Goal: Find specific page/section: Find specific page/section

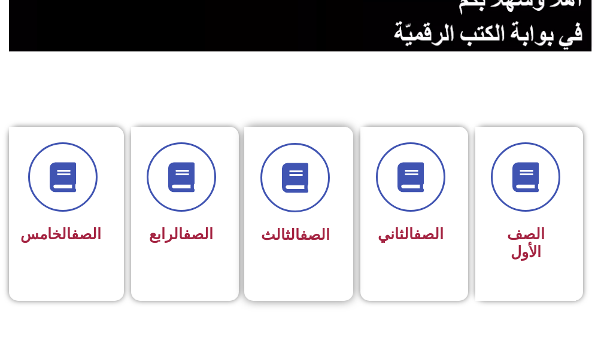
scroll to position [239, 0]
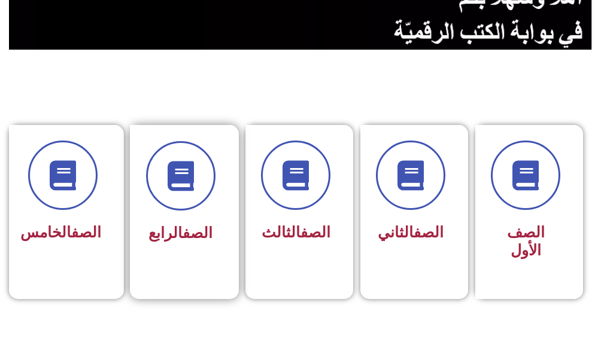
click at [223, 238] on div "الصف الرابع" at bounding box center [181, 203] width 102 height 157
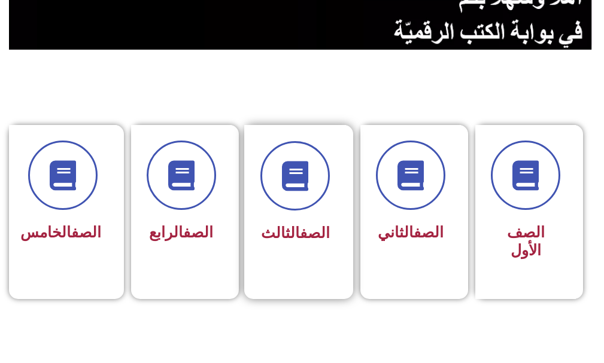
click at [338, 162] on div "الصف الثالث" at bounding box center [295, 203] width 102 height 157
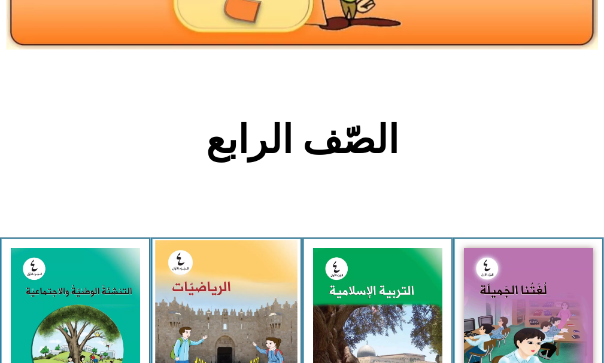
scroll to position [359, 0]
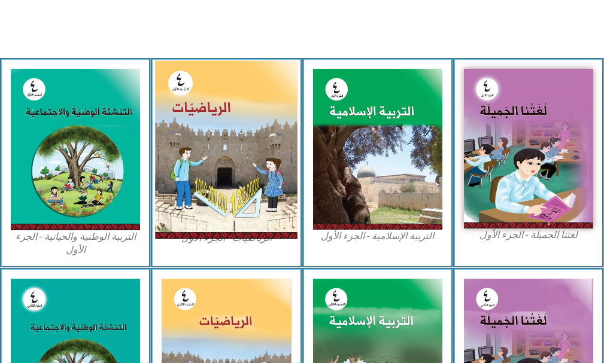
click at [258, 203] on img at bounding box center [226, 150] width 142 height 178
click at [254, 206] on img at bounding box center [226, 150] width 142 height 178
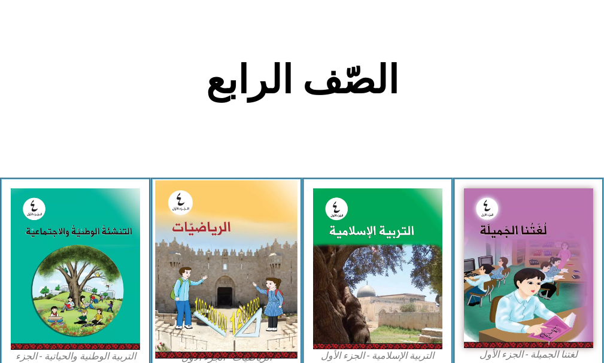
click at [205, 245] on img at bounding box center [226, 270] width 142 height 178
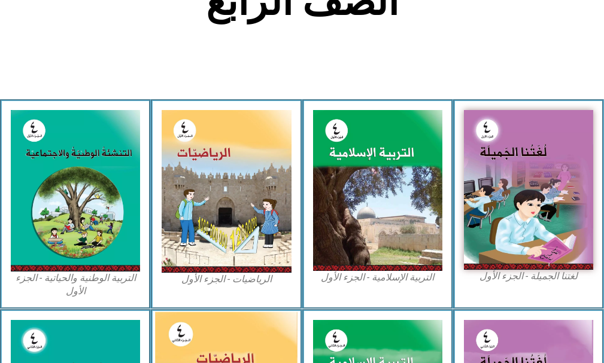
scroll to position [419, 0]
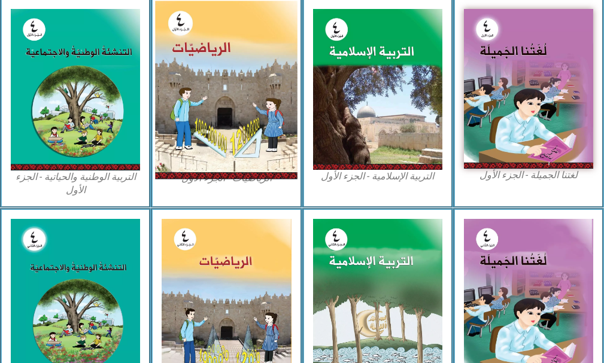
click at [244, 179] on img at bounding box center [226, 90] width 142 height 178
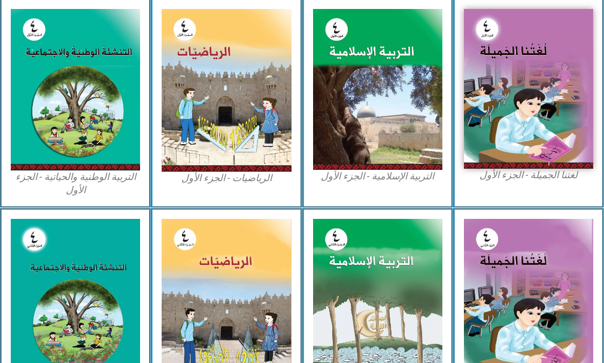
click at [244, 181] on figure "الرياضيات - الجزء الأول​" at bounding box center [226, 97] width 129 height 176
click at [244, 181] on figcaption "الرياضيات - الجزء الأول​" at bounding box center [226, 178] width 129 height 13
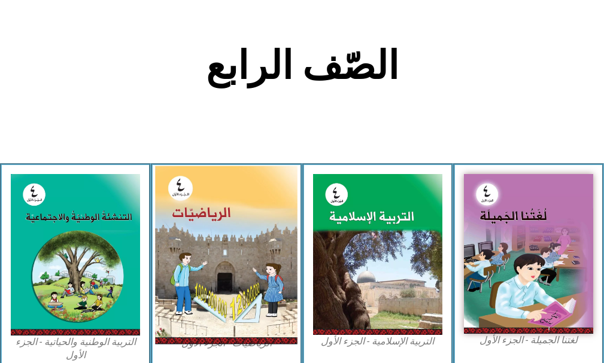
scroll to position [239, 0]
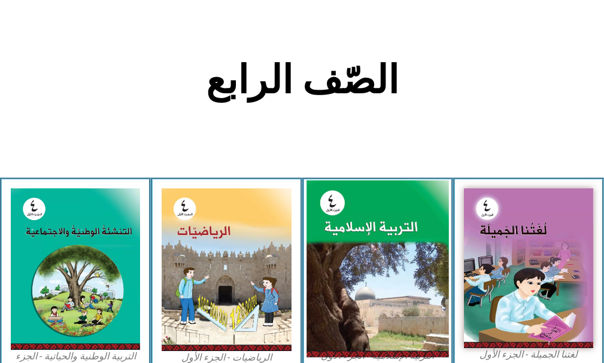
click at [365, 232] on img at bounding box center [377, 269] width 142 height 177
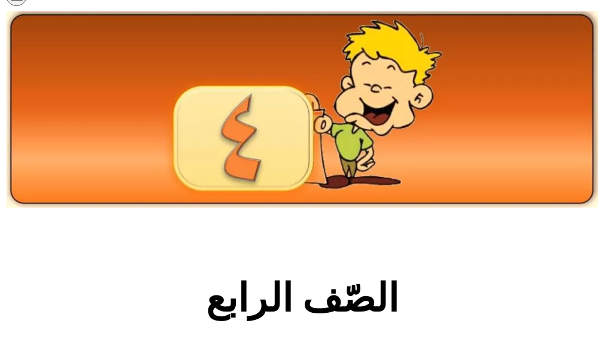
scroll to position [0, 0]
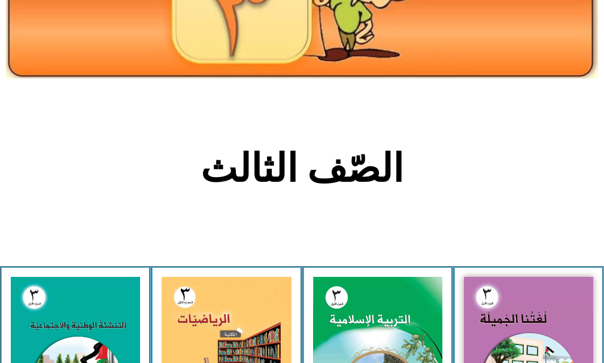
scroll to position [180, 0]
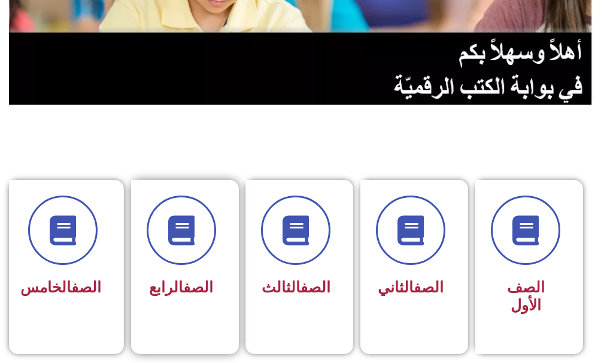
scroll to position [239, 0]
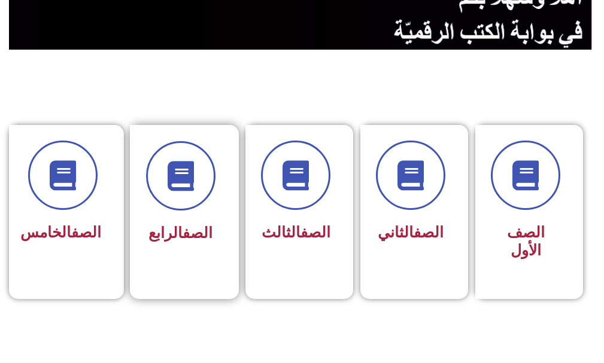
click at [217, 260] on div "الصف الرابع" at bounding box center [181, 203] width 102 height 157
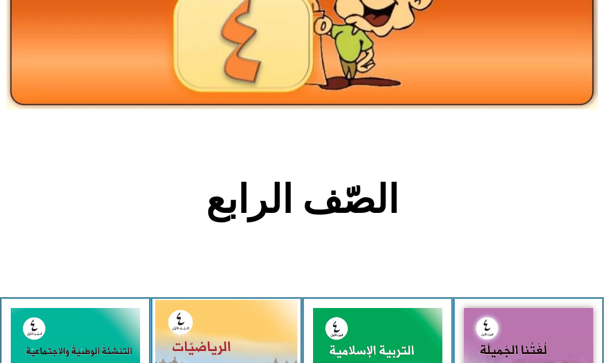
scroll to position [239, 0]
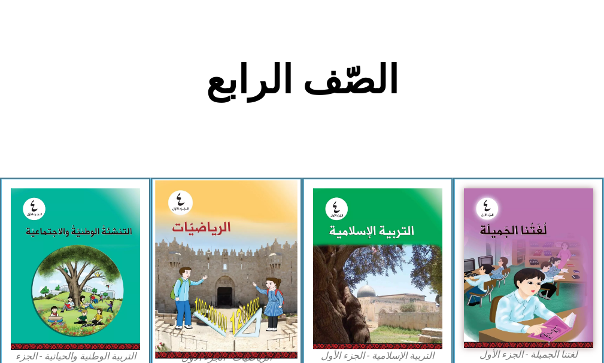
click at [208, 293] on img at bounding box center [226, 270] width 142 height 178
click at [208, 291] on img at bounding box center [226, 270] width 142 height 178
click at [208, 293] on img at bounding box center [226, 270] width 142 height 178
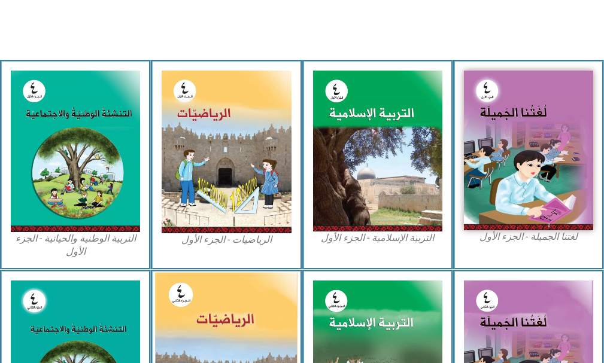
scroll to position [359, 0]
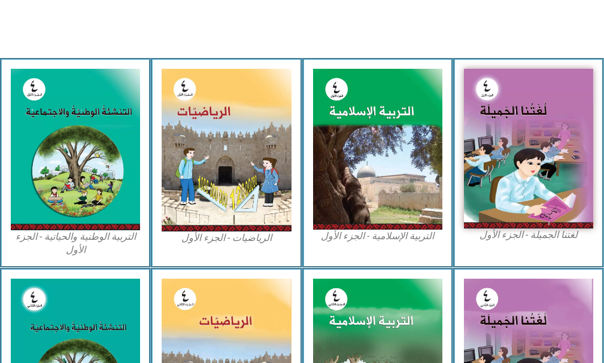
click at [256, 248] on div "الرياضيات - الجزء الأول​" at bounding box center [226, 163] width 151 height 210
click at [256, 247] on div "الرياضيات - الجزء الأول​" at bounding box center [226, 163] width 151 height 210
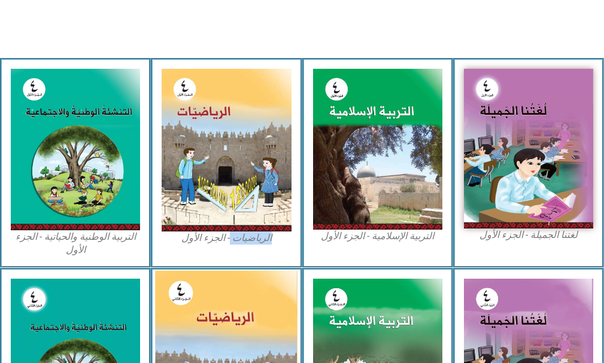
click at [227, 292] on img at bounding box center [226, 359] width 142 height 177
click at [226, 289] on img at bounding box center [226, 359] width 142 height 177
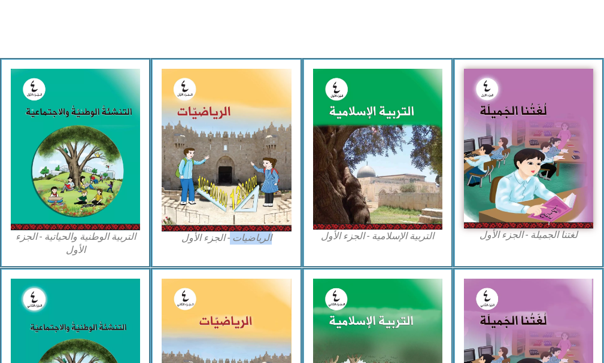
click at [262, 235] on figcaption "الرياضيات - الجزء الأول​" at bounding box center [226, 238] width 129 height 13
click at [261, 236] on figcaption "الرياضيات - الجزء الأول​" at bounding box center [226, 238] width 129 height 13
click at [260, 237] on figcaption "الرياضيات - الجزء الأول​" at bounding box center [226, 238] width 129 height 13
click at [258, 245] on figcaption "الرياضيات - الجزء الأول​" at bounding box center [226, 238] width 129 height 13
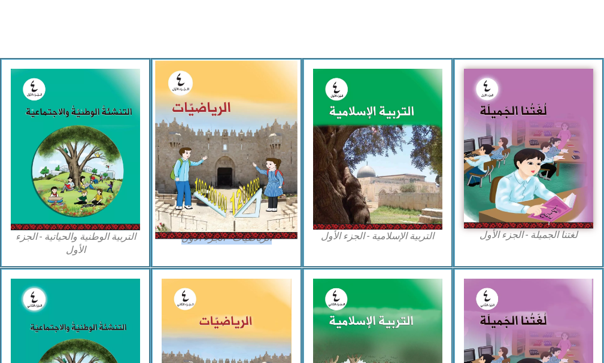
click at [247, 172] on img at bounding box center [226, 150] width 142 height 178
drag, startPoint x: 247, startPoint y: 172, endPoint x: 251, endPoint y: 186, distance: 14.4
click at [248, 183] on img at bounding box center [226, 150] width 142 height 178
click at [251, 186] on img at bounding box center [226, 150] width 142 height 178
click at [245, 202] on img at bounding box center [226, 150] width 142 height 178
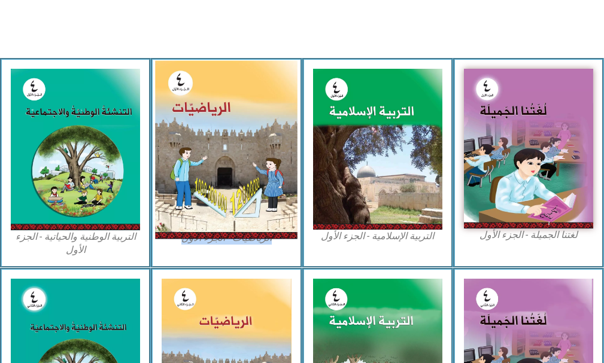
click at [245, 198] on img at bounding box center [226, 150] width 142 height 178
click at [246, 209] on img at bounding box center [226, 150] width 142 height 178
click at [242, 223] on img at bounding box center [226, 150] width 142 height 178
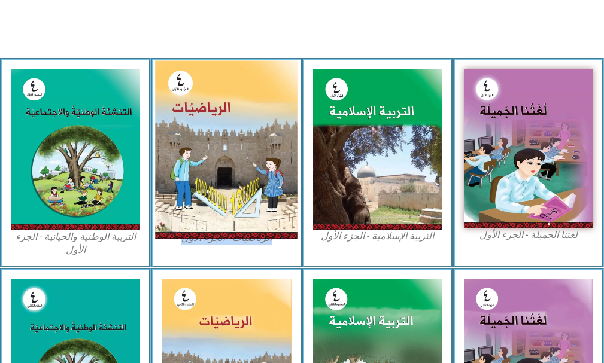
click at [187, 146] on img at bounding box center [226, 150] width 142 height 178
click at [221, 189] on img at bounding box center [226, 150] width 142 height 178
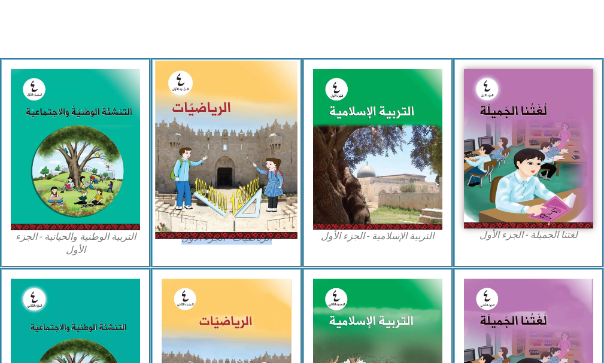
click at [221, 189] on img at bounding box center [226, 150] width 142 height 178
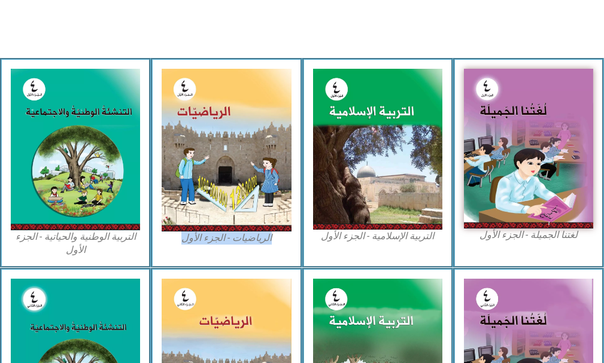
drag, startPoint x: 196, startPoint y: 244, endPoint x: 186, endPoint y: 247, distance: 10.6
click at [195, 244] on figcaption "الرياضيات - الجزء الأول​" at bounding box center [226, 238] width 129 height 13
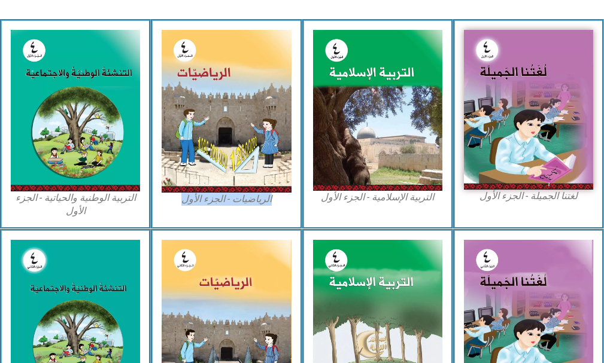
scroll to position [419, 0]
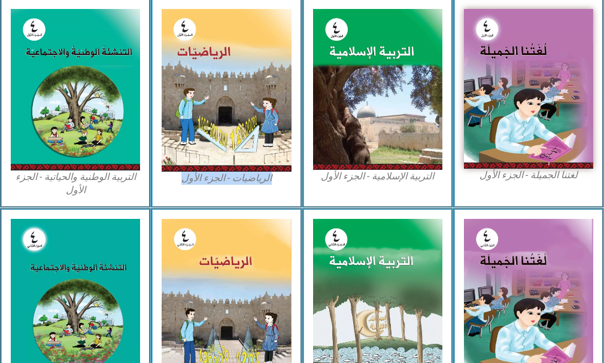
click at [223, 195] on div "الرياضيات - الجزء الأول​" at bounding box center [226, 103] width 151 height 210
click at [223, 194] on div "الرياضيات - الجزء الأول​" at bounding box center [226, 103] width 151 height 210
